Goal: Task Accomplishment & Management: Complete application form

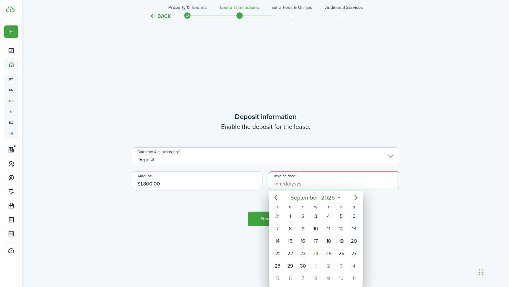
click at [379, 183] on div at bounding box center [254, 143] width 611 height 389
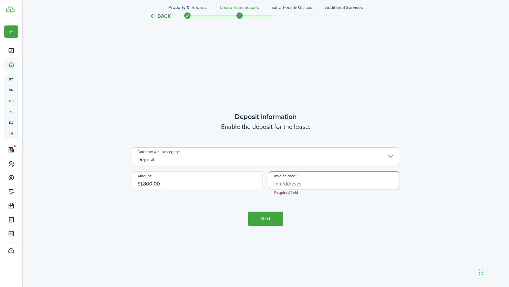
click at [379, 183] on input "Invoice date" at bounding box center [334, 180] width 130 height 18
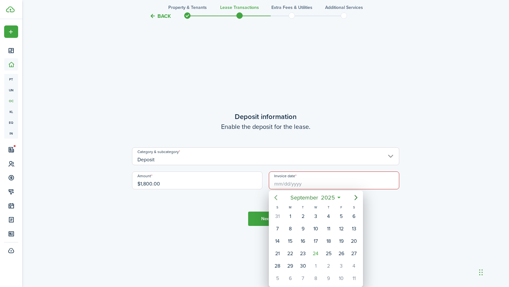
click at [274, 199] on icon "Previous page" at bounding box center [276, 198] width 8 height 8
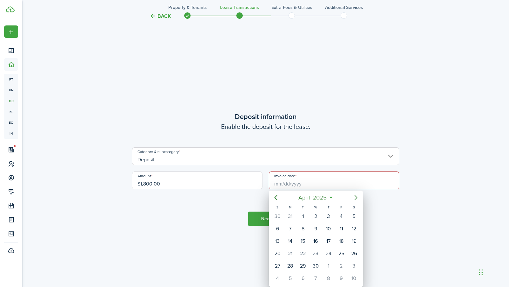
click at [355, 197] on icon "Next page" at bounding box center [356, 198] width 8 height 8
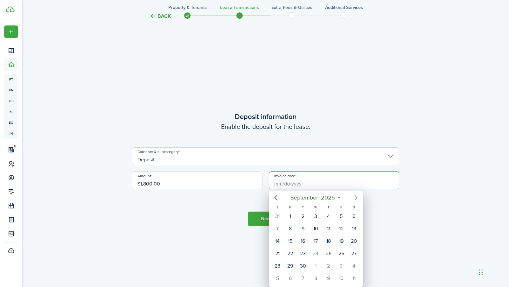
click at [355, 197] on icon "Next page" at bounding box center [356, 198] width 8 height 8
click at [274, 196] on icon "Previous page" at bounding box center [276, 198] width 8 height 8
click at [273, 197] on icon "Previous page" at bounding box center [276, 198] width 8 height 8
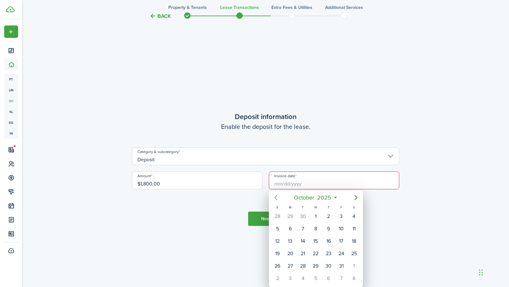
click at [273, 197] on icon "Previous page" at bounding box center [276, 198] width 8 height 8
click at [355, 197] on icon "Next page" at bounding box center [356, 198] width 8 height 8
click at [318, 216] on div "1" at bounding box center [316, 216] width 10 height 10
type input "[DATE]"
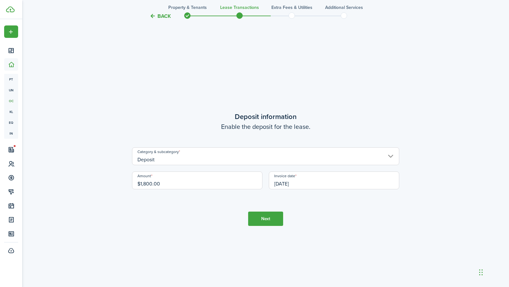
click at [267, 212] on button "Next" at bounding box center [265, 218] width 35 height 14
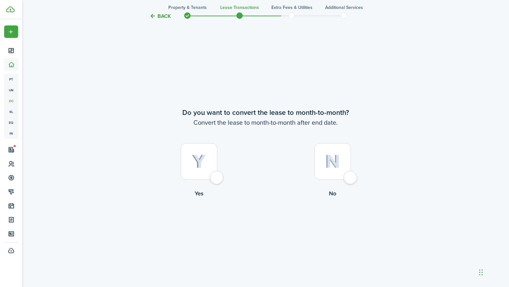
scroll to position [1105, 0]
click at [341, 178] on div at bounding box center [332, 160] width 37 height 37
radio input "true"
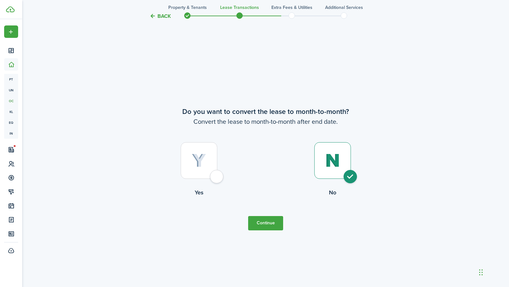
click at [272, 224] on button "Continue" at bounding box center [265, 223] width 35 height 14
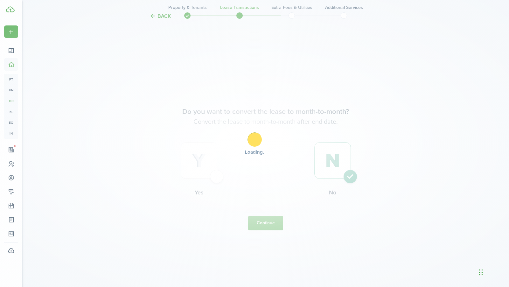
scroll to position [0, 0]
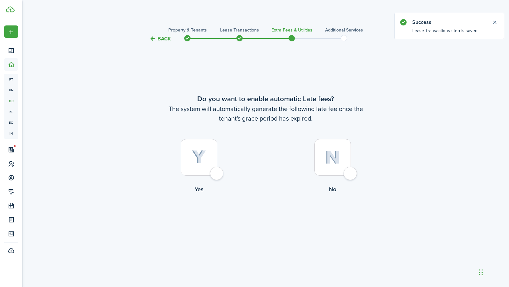
click at [196, 161] on img at bounding box center [199, 157] width 14 height 14
radio input "true"
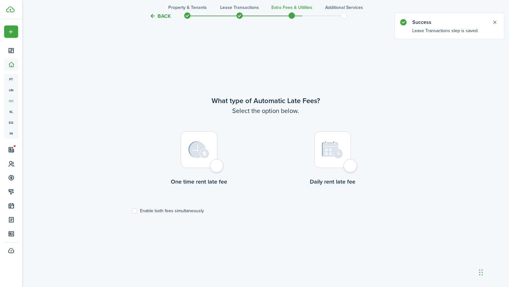
scroll to position [244, 0]
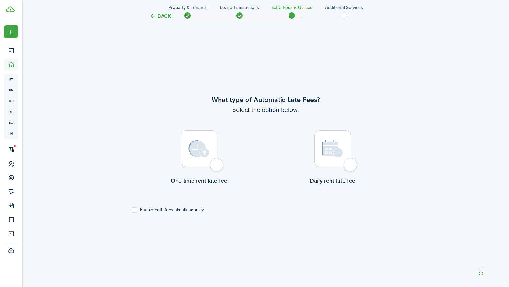
click at [203, 157] on div at bounding box center [199, 148] width 37 height 37
radio input "true"
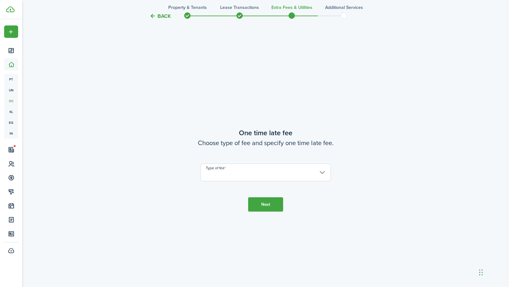
scroll to position [531, 0]
click at [238, 172] on input "Type of fee" at bounding box center [265, 171] width 130 height 18
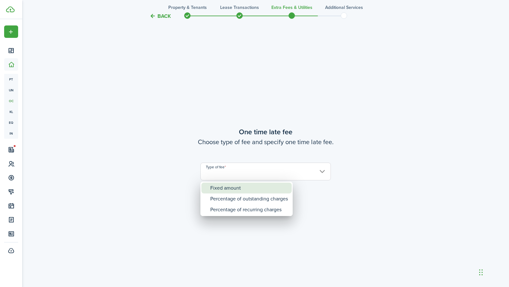
click at [238, 187] on div "Fixed amount" at bounding box center [249, 188] width 78 height 11
type input "Fixed amount"
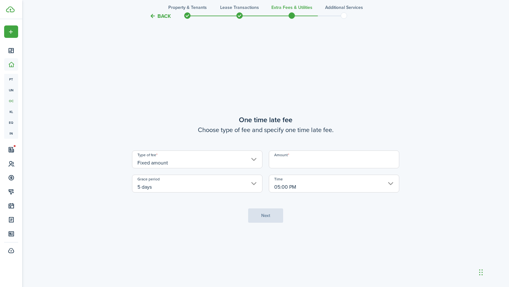
click at [316, 162] on input "Amount" at bounding box center [334, 159] width 130 height 18
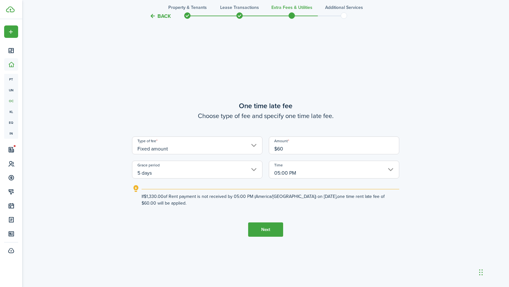
click at [250, 171] on input "5 days" at bounding box center [197, 170] width 130 height 18
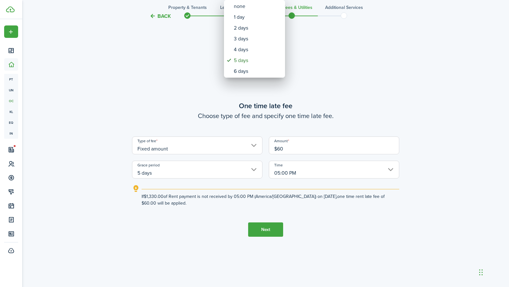
type input "$60.00"
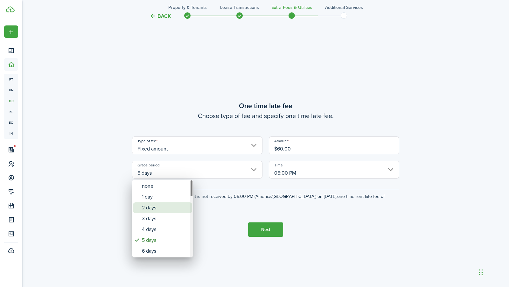
click at [172, 207] on div "2 days" at bounding box center [165, 207] width 46 height 11
type input "2 days"
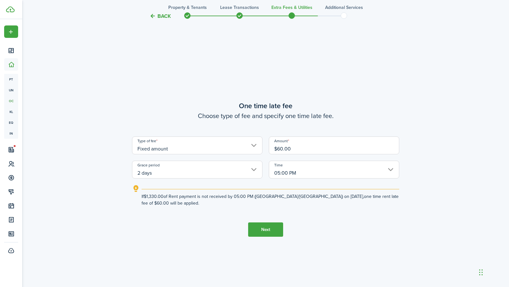
click at [269, 224] on button "Next" at bounding box center [265, 229] width 35 height 14
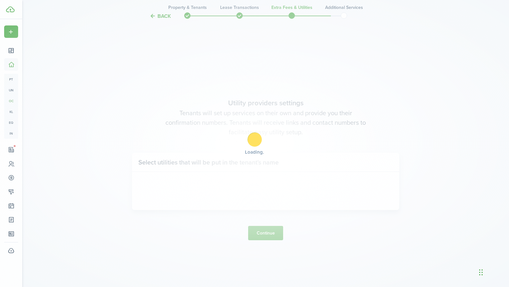
scroll to position [818, 0]
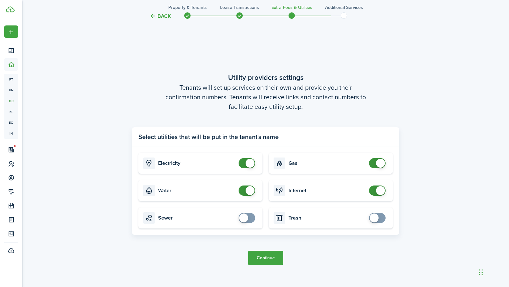
checkbox input "false"
click at [245, 193] on span at bounding box center [247, 190] width 6 height 10
click at [266, 255] on button "Continue" at bounding box center [265, 258] width 35 height 14
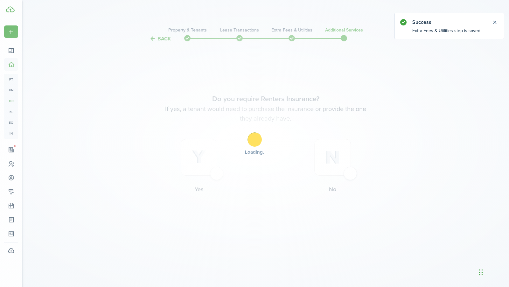
scroll to position [0, 0]
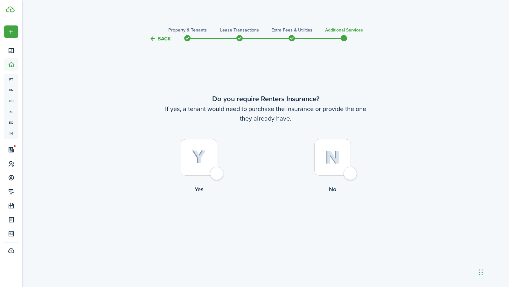
click at [338, 172] on div at bounding box center [332, 157] width 37 height 37
radio input "true"
click at [276, 215] on button "Complete move in" at bounding box center [265, 219] width 47 height 14
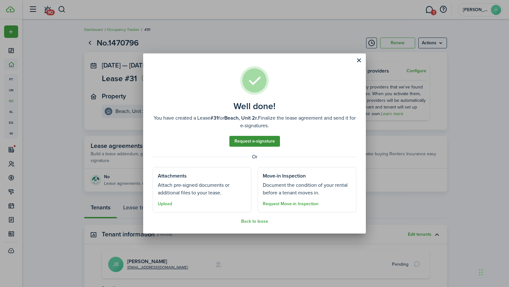
click at [265, 142] on link "Request e-signature" at bounding box center [254, 141] width 51 height 11
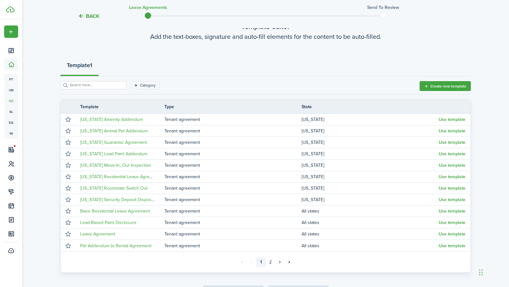
scroll to position [52, 0]
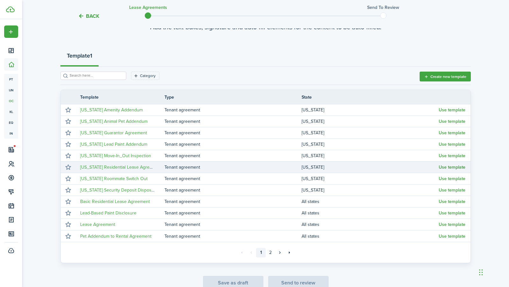
click at [454, 167] on button "Use template" at bounding box center [451, 167] width 27 height 5
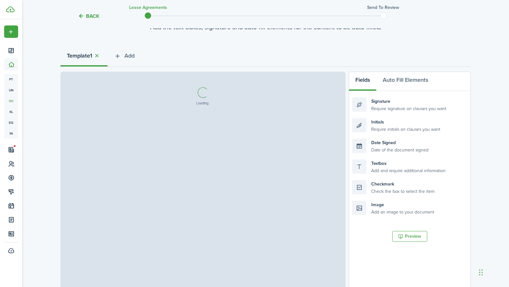
select select "fit"
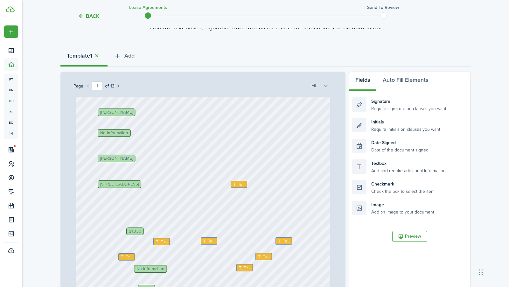
scroll to position [78, 0]
click at [239, 182] on span "Text" at bounding box center [242, 184] width 8 height 6
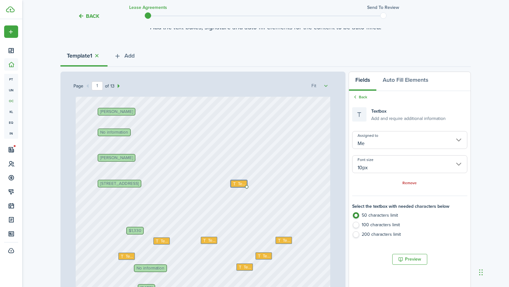
click at [139, 184] on span "[STREET_ADDRESS]" at bounding box center [119, 184] width 38 height 4
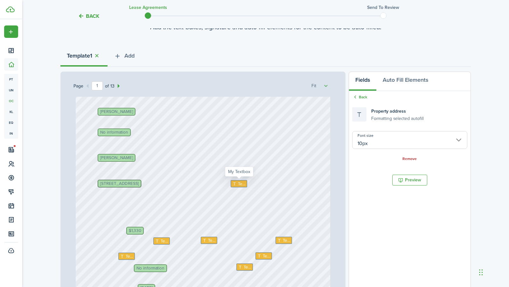
click at [238, 182] on span "Text" at bounding box center [242, 184] width 8 height 6
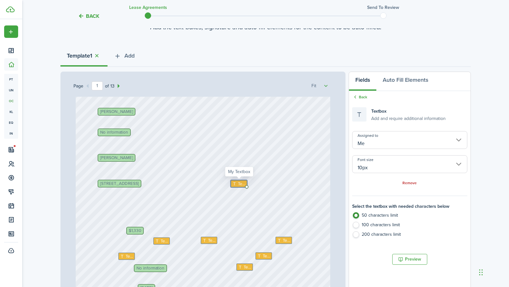
click at [238, 182] on span "Text" at bounding box center [242, 184] width 8 height 6
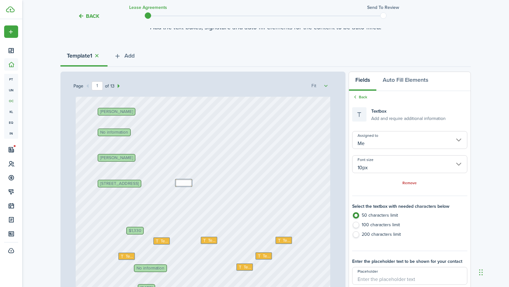
drag, startPoint x: 238, startPoint y: 182, endPoint x: 182, endPoint y: 181, distance: 56.0
click at [184, 181] on span "Text" at bounding box center [186, 183] width 8 height 6
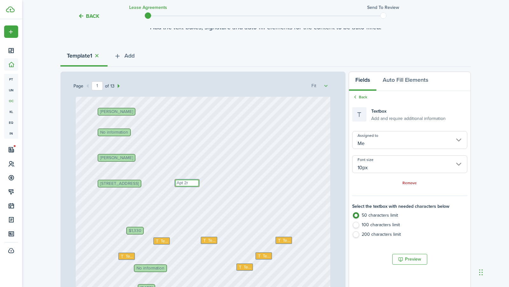
type textarea "Apt 2r"
click at [123, 130] on span "No information" at bounding box center [114, 132] width 28 height 4
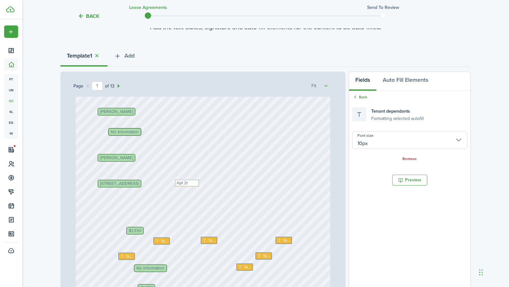
drag, startPoint x: 121, startPoint y: 129, endPoint x: 131, endPoint y: 129, distance: 9.9
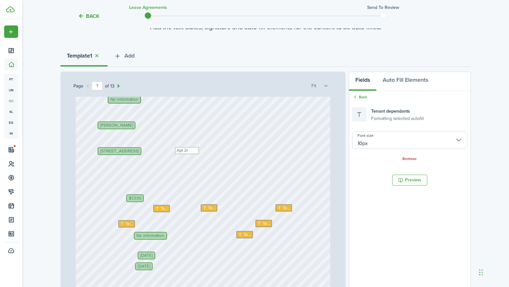
scroll to position [115, 0]
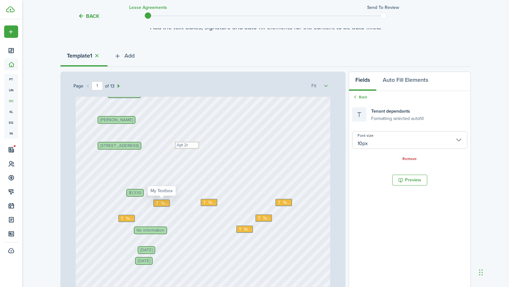
click at [164, 200] on span "Text" at bounding box center [164, 203] width 8 height 6
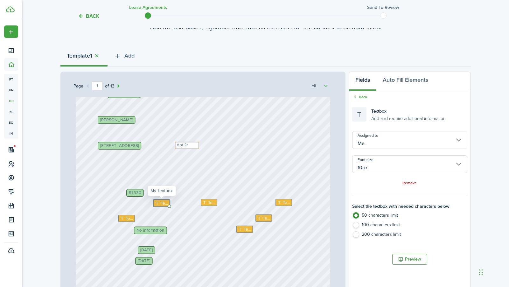
click at [164, 200] on span "Text" at bounding box center [164, 203] width 8 height 6
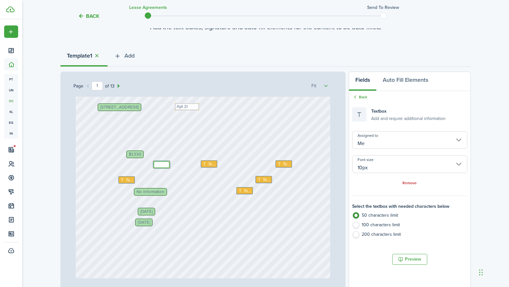
scroll to position [156, 0]
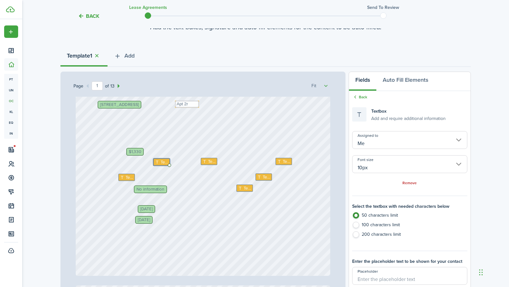
click at [155, 189] on span "No information" at bounding box center [150, 189] width 28 height 4
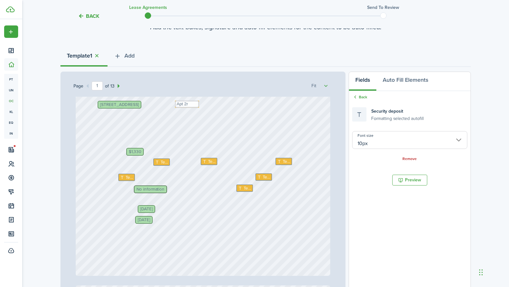
click at [141, 187] on span "No information" at bounding box center [150, 189] width 28 height 4
click at [412, 161] on div "Remove" at bounding box center [409, 158] width 115 height 7
click at [411, 157] on link "Remove" at bounding box center [409, 159] width 14 height 4
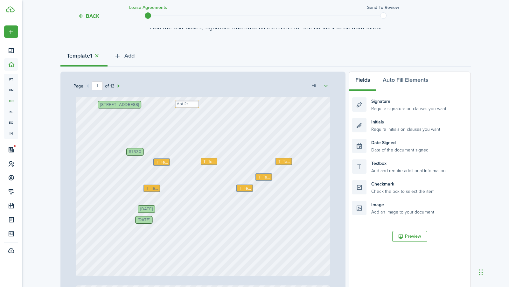
drag, startPoint x: 127, startPoint y: 176, endPoint x: 151, endPoint y: 186, distance: 26.5
click at [152, 186] on div "[STREET_ADDRESS] Text $1,330 Text [PERSON_NAME] Text [PERSON_NAME] Text Text [D…" at bounding box center [202, 208] width 259 height 223
click at [151, 186] on span "Text" at bounding box center [150, 187] width 8 height 6
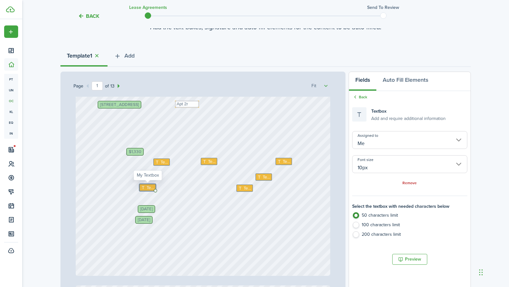
click at [151, 186] on span "Text" at bounding box center [150, 187] width 8 height 6
type textarea "1800"
click at [191, 198] on div "[STREET_ADDRESS] Text $1,330 [PERSON_NAME] Text [PERSON_NAME] Text Text [DATE] …" at bounding box center [203, 107] width 254 height 335
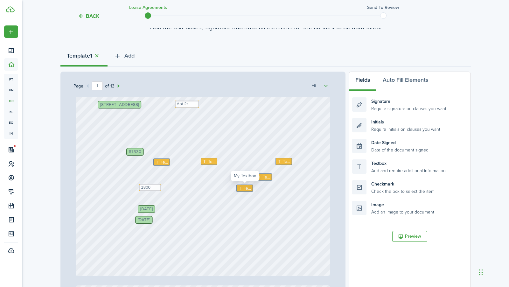
click at [247, 187] on span "Text" at bounding box center [248, 188] width 8 height 6
click at [260, 175] on icon at bounding box center [259, 177] width 5 height 4
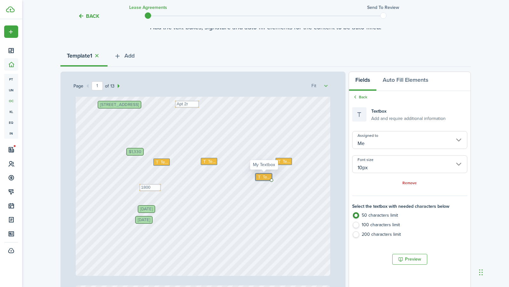
click at [260, 175] on icon at bounding box center [259, 177] width 5 height 4
type textarea "60"
drag, startPoint x: 260, startPoint y: 175, endPoint x: 129, endPoint y: 176, distance: 131.3
drag, startPoint x: 283, startPoint y: 159, endPoint x: 269, endPoint y: 174, distance: 21.4
click at [269, 174] on span "Text" at bounding box center [272, 177] width 8 height 6
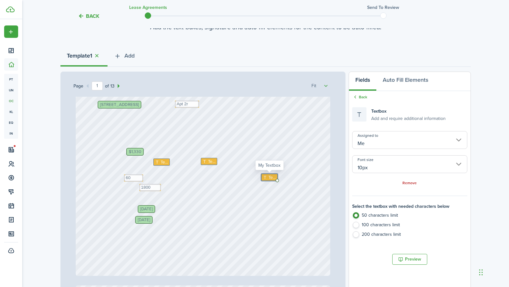
click at [269, 174] on span "Text" at bounding box center [272, 177] width 8 height 6
type textarea "2nd"
click at [207, 159] on icon at bounding box center [204, 161] width 5 height 4
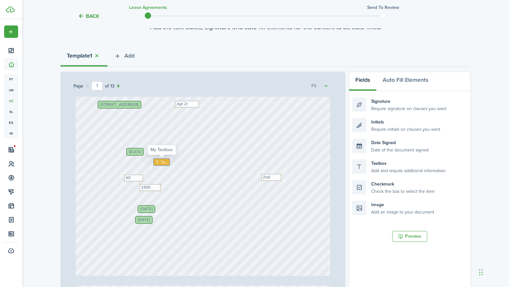
click at [162, 162] on span "Text" at bounding box center [164, 162] width 8 height 6
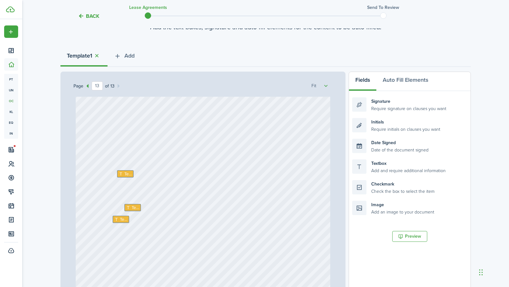
scroll to position [4217, 0]
click at [122, 217] on span "Text" at bounding box center [124, 219] width 8 height 6
click at [131, 210] on div "Text" at bounding box center [132, 206] width 17 height 7
click at [124, 173] on span "Text" at bounding box center [128, 173] width 8 height 6
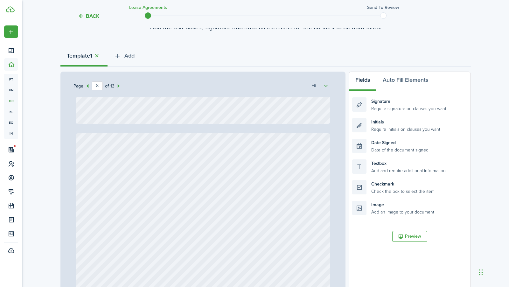
type input "7"
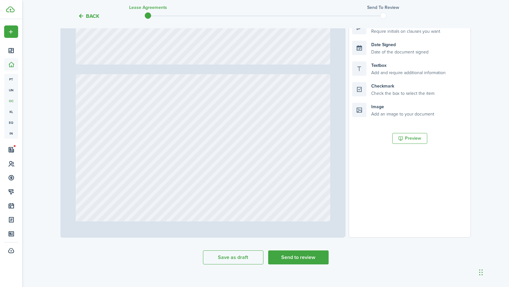
scroll to position [157, 0]
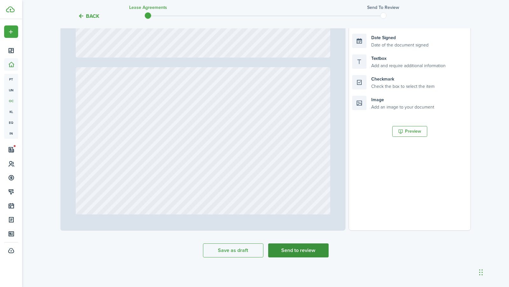
click at [310, 251] on button "Send to review" at bounding box center [298, 250] width 60 height 14
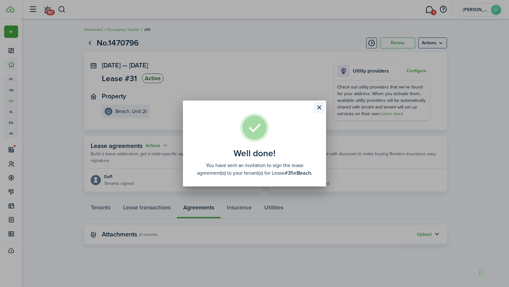
click at [318, 104] on button "Close modal" at bounding box center [319, 107] width 11 height 11
